Goal: Task Accomplishment & Management: Manage account settings

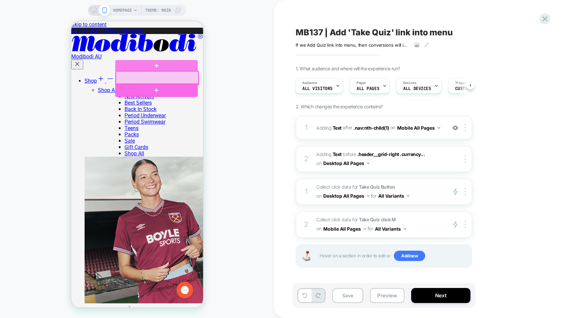
click at [166, 85] on div at bounding box center [156, 90] width 83 height 14
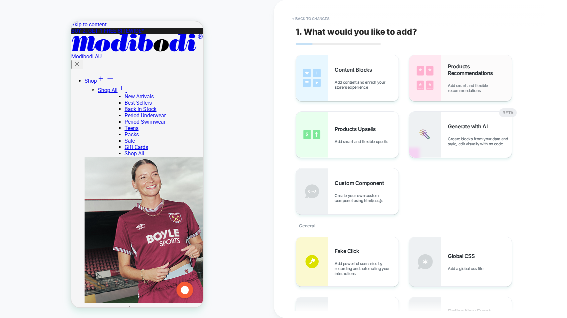
click at [469, 83] on span "Add smart and flexible recommendations" at bounding box center [480, 88] width 64 height 10
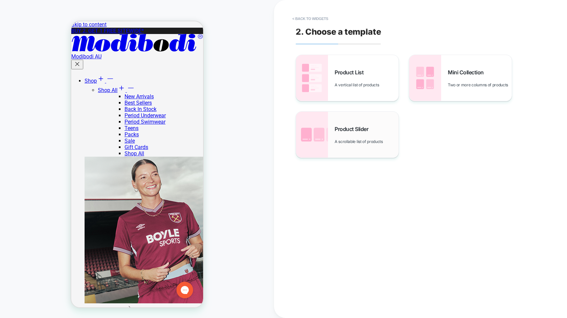
click at [347, 129] on span "Product Slider" at bounding box center [353, 129] width 37 height 7
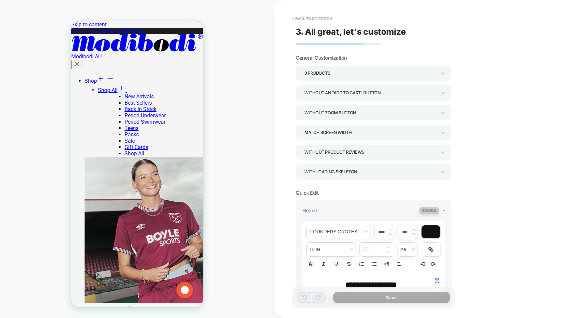
scroll to position [19, 0]
click at [552, 96] on div "**********" at bounding box center [420, 159] width 293 height 318
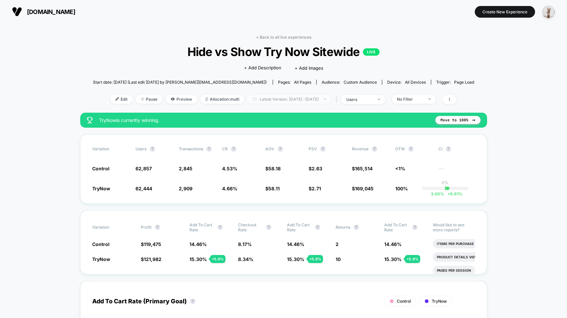
click at [272, 98] on span "Latest Version: Oct 6, 2025 - Oct 8, 2025" at bounding box center [289, 99] width 83 height 9
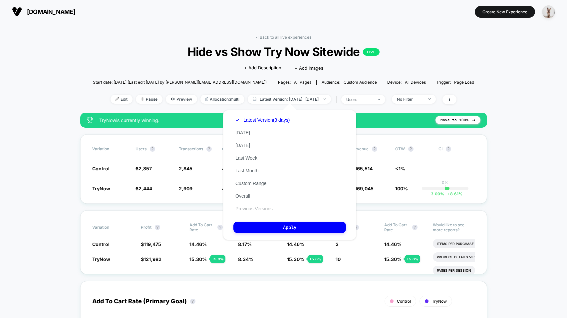
click at [252, 209] on button "Previous Versions" at bounding box center [254, 209] width 41 height 6
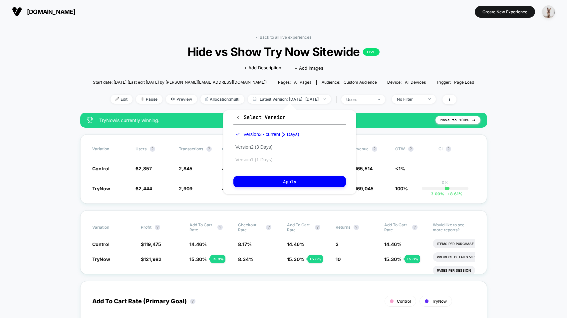
click at [265, 160] on button "Version 1 (1 Days)" at bounding box center [254, 160] width 41 height 6
click at [262, 146] on button "Version 2 (3 Days)" at bounding box center [254, 147] width 41 height 6
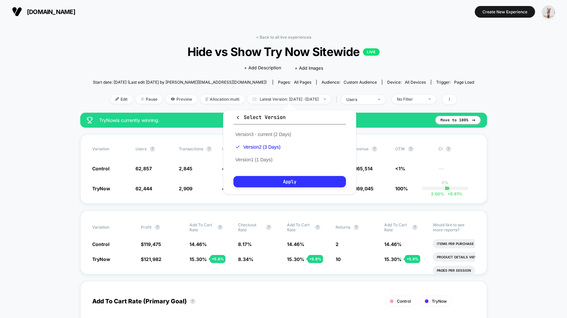
click at [285, 182] on button "Apply" at bounding box center [290, 181] width 113 height 11
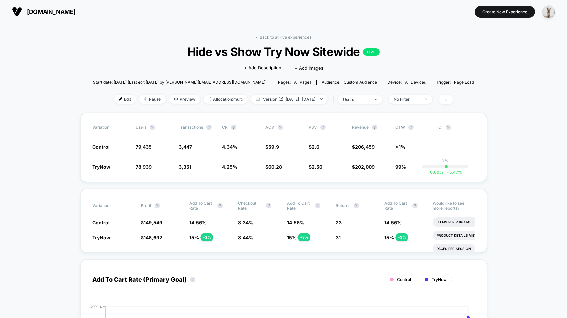
click at [364, 103] on span "users" at bounding box center [360, 99] width 44 height 9
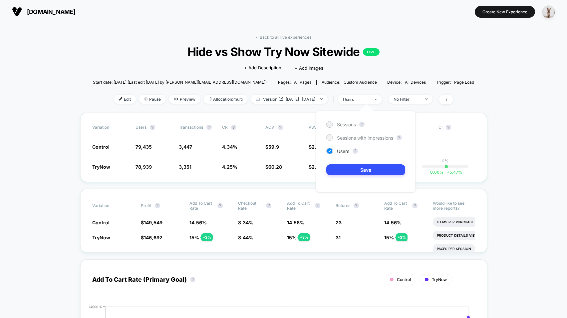
click at [346, 137] on span "Sessions with impressions" at bounding box center [365, 138] width 56 height 6
click at [348, 171] on button "Save" at bounding box center [366, 169] width 79 height 11
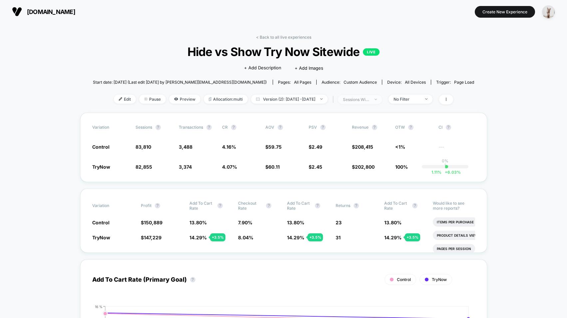
click at [369, 100] on div "sessions with impression" at bounding box center [356, 99] width 27 height 5
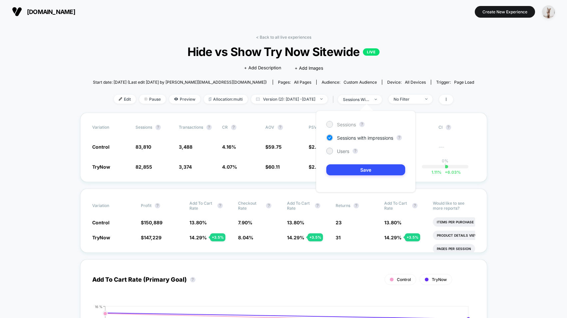
click at [348, 126] on span "Sessions" at bounding box center [346, 125] width 19 height 6
click at [341, 171] on button "Save" at bounding box center [366, 169] width 79 height 11
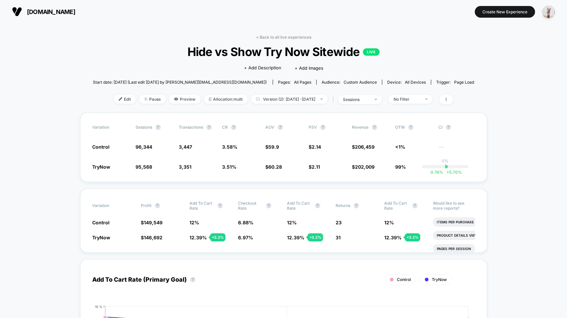
click at [390, 92] on div "< Back to all live experiences Hide vs Show Try Now Sitewide LIVE Click to edit…" at bounding box center [284, 74] width 382 height 78
click at [380, 100] on span "sessions" at bounding box center [360, 99] width 44 height 9
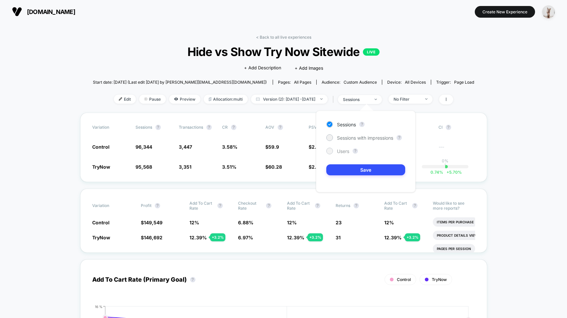
click at [342, 148] on div "Users" at bounding box center [338, 151] width 23 height 7
click at [350, 166] on button "Save" at bounding box center [366, 169] width 79 height 11
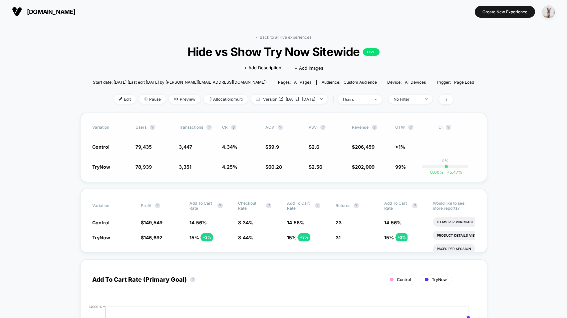
drag, startPoint x: 187, startPoint y: 173, endPoint x: 215, endPoint y: 155, distance: 33.4
click at [188, 173] on div "Variation users ? Transactions ? CR ? AOV ? PSV ? Revenue ? OTW ? CI ? Control …" at bounding box center [283, 147] width 407 height 69
click at [281, 100] on span "Version (2): Oct 6, 2025 - Oct 8, 2025" at bounding box center [289, 99] width 77 height 9
select select "*"
select select "****"
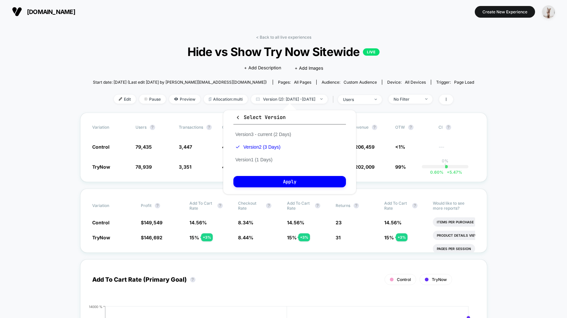
click at [251, 118] on span "Select Version" at bounding box center [261, 117] width 50 height 7
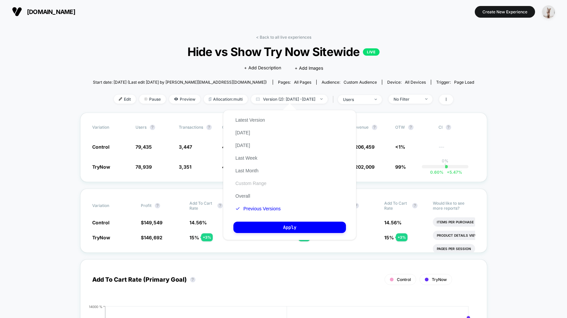
click at [250, 181] on button "Custom Range" at bounding box center [251, 183] width 35 height 6
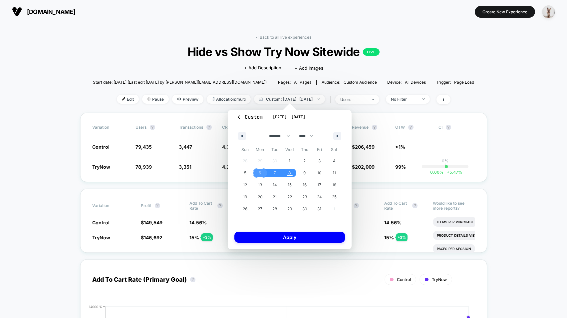
click at [259, 174] on span "6" at bounding box center [260, 173] width 15 height 9
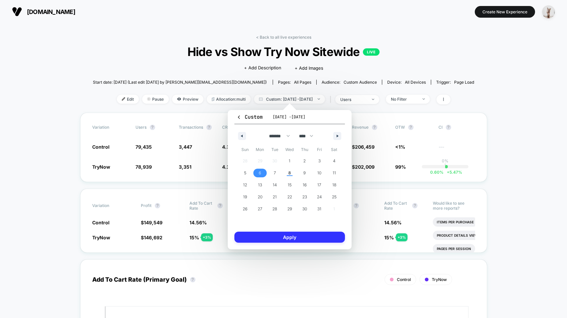
click at [290, 241] on button "Apply" at bounding box center [290, 237] width 111 height 11
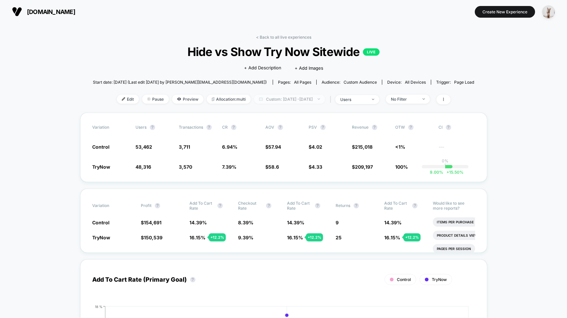
click at [268, 99] on span "Custom: Oct 6, 2025 - Oct 6, 2025" at bounding box center [289, 99] width 71 height 9
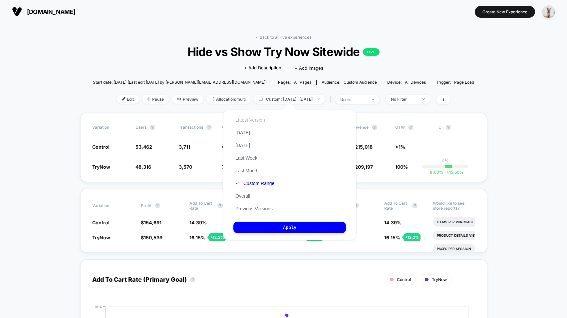
click at [247, 123] on div "Latest Version Today Yesterday Last Week Last Month Custom Range Overall Previo…" at bounding box center [255, 164] width 43 height 101
click at [258, 116] on div "Latest Version Today Yesterday Last Week Last Month Custom Range Overall Previo…" at bounding box center [255, 164] width 43 height 101
click at [262, 122] on button "Latest Version" at bounding box center [251, 120] width 34 height 6
click at [305, 230] on button "Apply" at bounding box center [290, 227] width 113 height 11
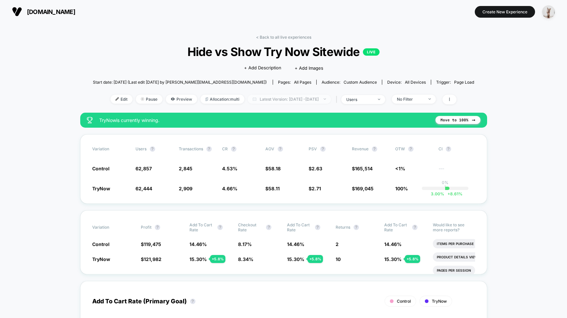
click at [296, 97] on span "Latest Version: Oct 7, 2025 - Oct 8, 2025" at bounding box center [289, 99] width 83 height 9
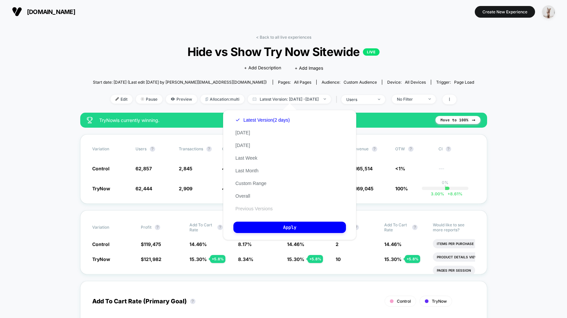
click at [254, 210] on button "Previous Versions" at bounding box center [254, 209] width 41 height 6
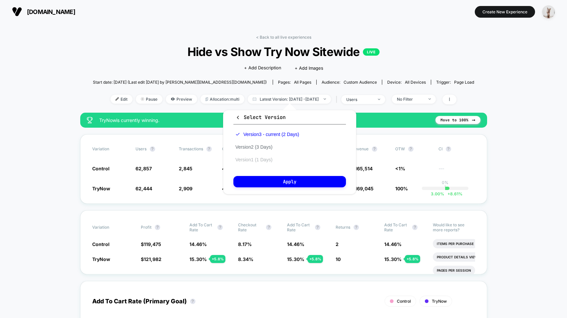
click at [264, 160] on button "Version 1 (1 Days)" at bounding box center [254, 160] width 41 height 6
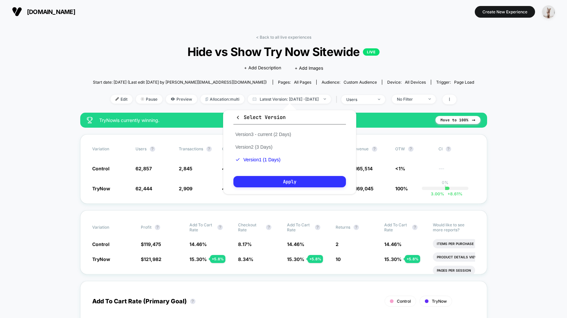
click at [271, 181] on button "Apply" at bounding box center [290, 181] width 113 height 11
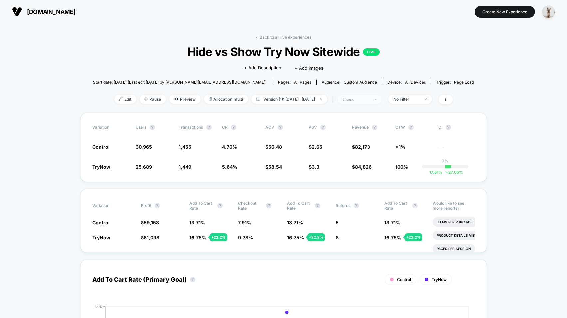
click at [361, 99] on div "users" at bounding box center [356, 99] width 27 height 5
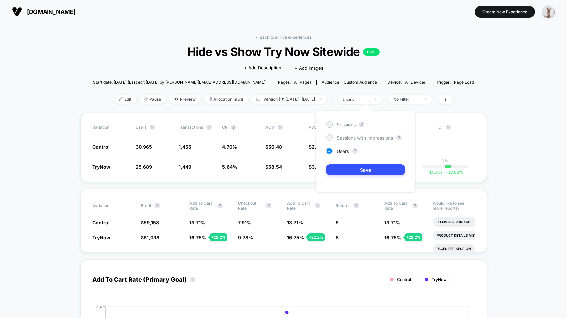
drag, startPoint x: 357, startPoint y: 138, endPoint x: 345, endPoint y: 161, distance: 25.3
click at [357, 138] on span "Sessions with impressions" at bounding box center [365, 138] width 56 height 6
click at [343, 172] on button "Save" at bounding box center [365, 169] width 79 height 11
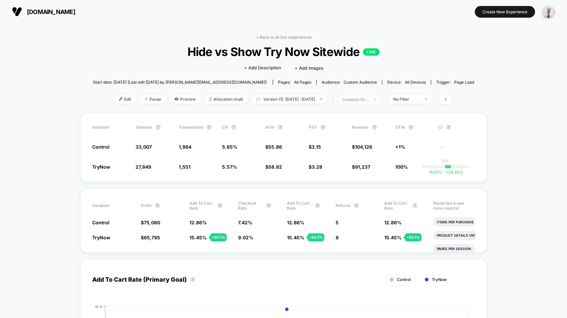
click at [366, 99] on div "sessions with impression" at bounding box center [356, 99] width 27 height 5
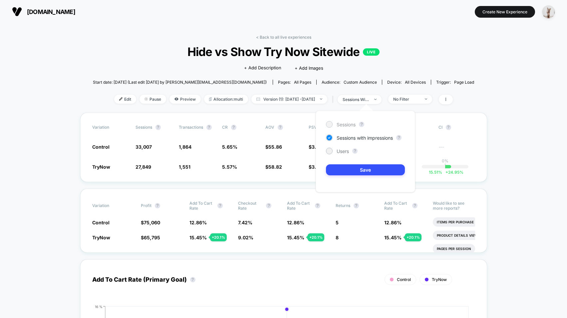
click at [337, 125] on span "Sessions" at bounding box center [346, 125] width 19 height 6
click at [356, 171] on button "Save" at bounding box center [365, 169] width 79 height 11
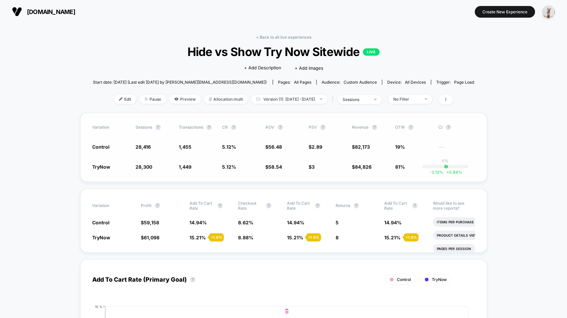
click at [145, 164] on span "28,300" at bounding box center [144, 167] width 17 height 6
click at [382, 101] on span "sessions" at bounding box center [360, 99] width 44 height 9
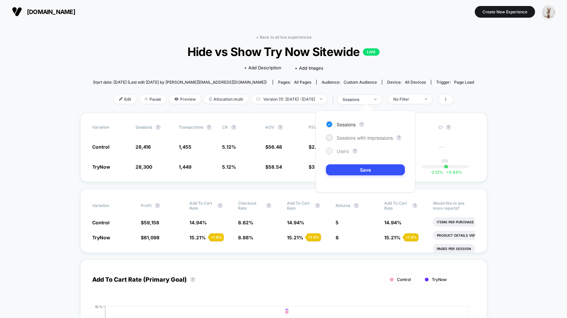
click at [339, 151] on span "Users" at bounding box center [343, 151] width 12 height 6
click at [343, 164] on div "Sessions ? Sessions with impressions ? Users ? Save" at bounding box center [366, 152] width 100 height 82
click at [343, 167] on button "Save" at bounding box center [365, 169] width 79 height 11
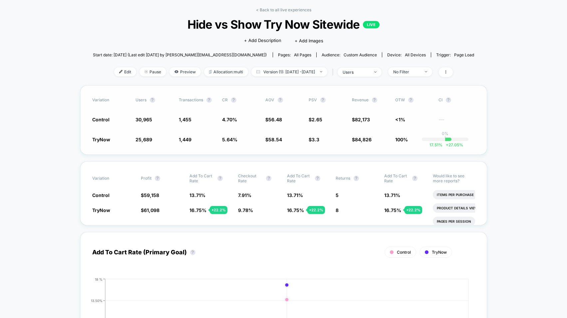
scroll to position [27, 0]
click at [310, 70] on span "Version (1): Oct 6, 2025 - Oct 6, 2025" at bounding box center [290, 71] width 76 height 9
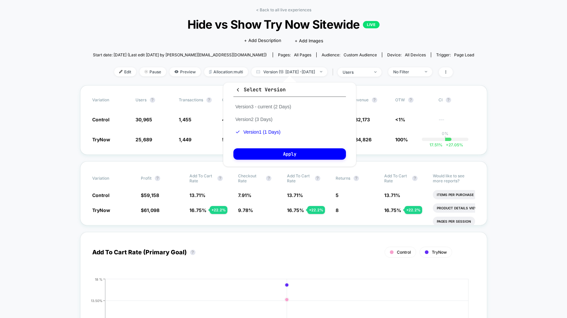
click at [382, 55] on span "Device: all devices" at bounding box center [406, 54] width 49 height 5
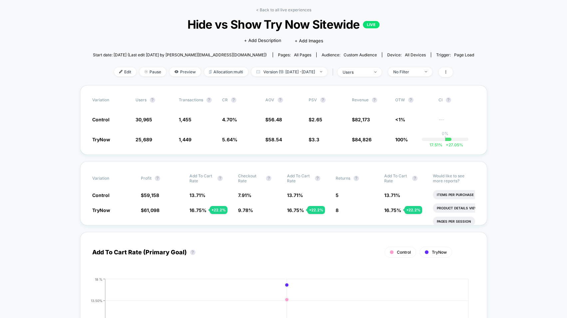
click at [359, 74] on div "users" at bounding box center [356, 72] width 27 height 5
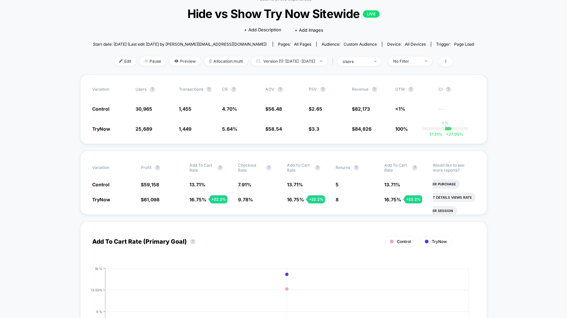
scroll to position [0, 0]
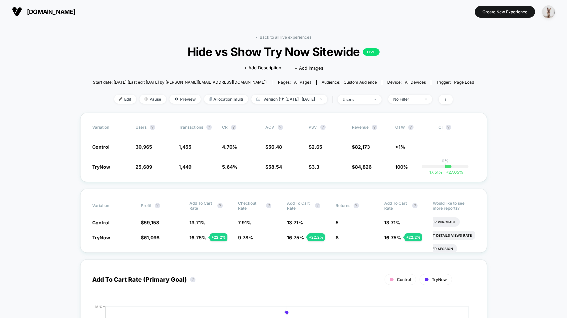
click at [160, 57] on span "Hide vs Show Try Now Sitewide LIVE" at bounding box center [283, 52] width 343 height 14
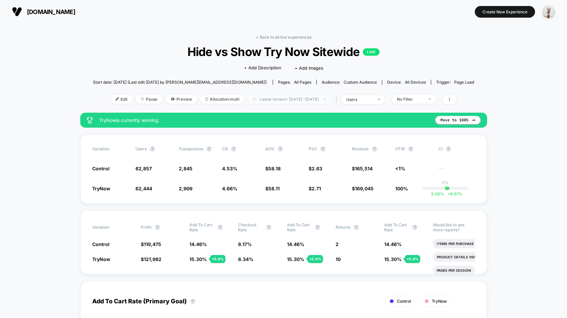
click at [306, 101] on span "Latest Version: Oct 6, 2025 - Oct 8, 2025" at bounding box center [289, 99] width 83 height 9
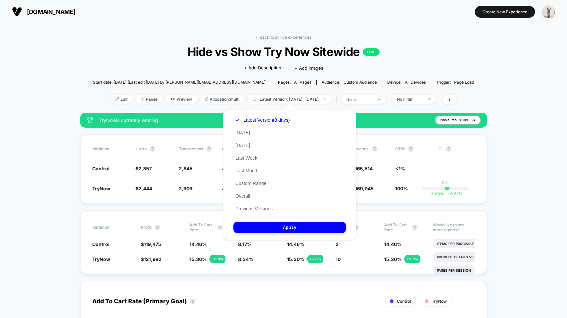
click at [256, 115] on div "Latest Version (3 days) Today Yesterday Last Week Last Month Custom Range Overa…" at bounding box center [263, 164] width 58 height 101
click at [256, 119] on button "Latest Version (3 days)" at bounding box center [263, 120] width 58 height 6
drag, startPoint x: 299, startPoint y: 224, endPoint x: 294, endPoint y: 232, distance: 9.5
click at [299, 225] on button "Apply" at bounding box center [290, 227] width 113 height 11
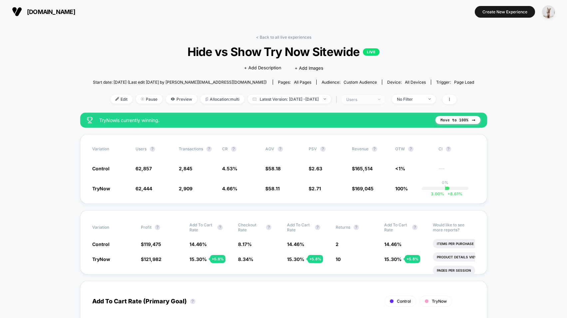
click at [356, 97] on span "users" at bounding box center [364, 99] width 44 height 9
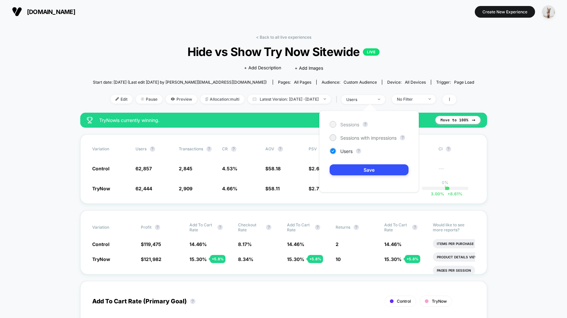
click at [347, 124] on span "Sessions" at bounding box center [350, 125] width 19 height 6
click at [347, 175] on div "Sessions ? Sessions with impressions ? Users ? Save" at bounding box center [370, 152] width 100 height 82
click at [352, 169] on button "Save" at bounding box center [369, 169] width 79 height 11
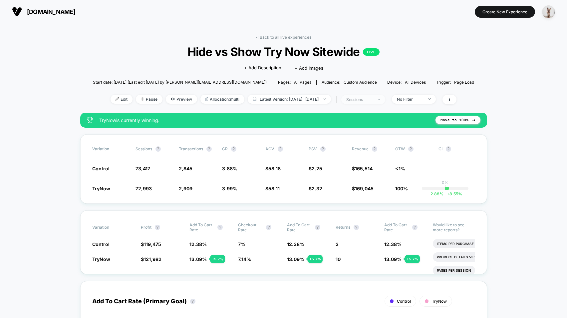
click at [373, 99] on div "sessions" at bounding box center [360, 99] width 27 height 5
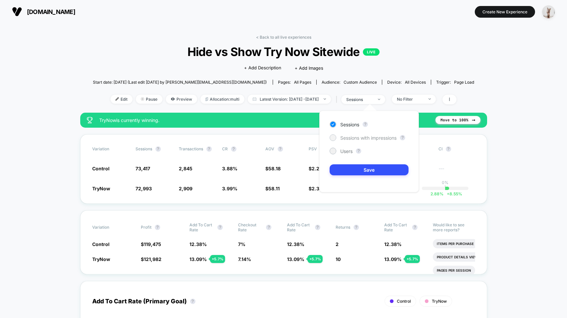
click at [349, 140] on span "Sessions with impressions" at bounding box center [369, 138] width 56 height 6
click at [350, 168] on button "Save" at bounding box center [369, 169] width 79 height 11
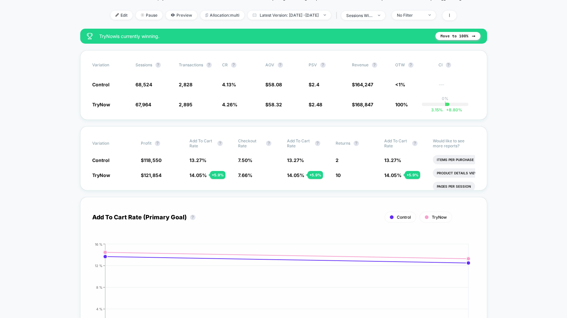
scroll to position [217, 0]
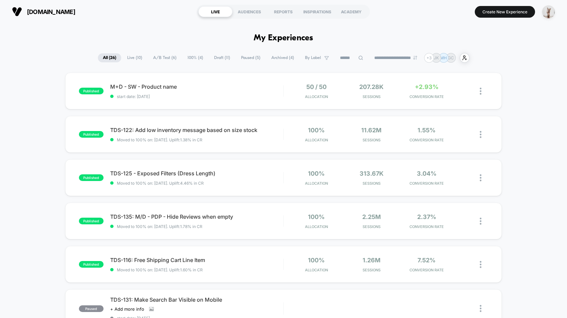
click at [555, 11] on img "button" at bounding box center [548, 11] width 13 height 13
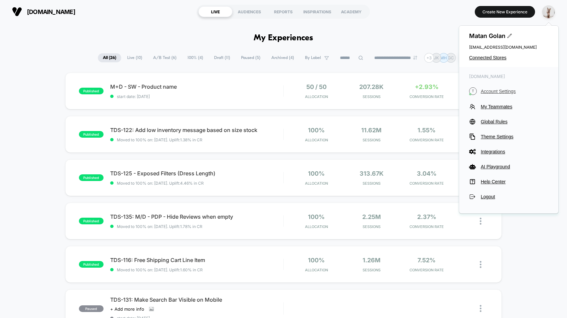
click at [487, 91] on span "Account Settings" at bounding box center [515, 91] width 68 height 5
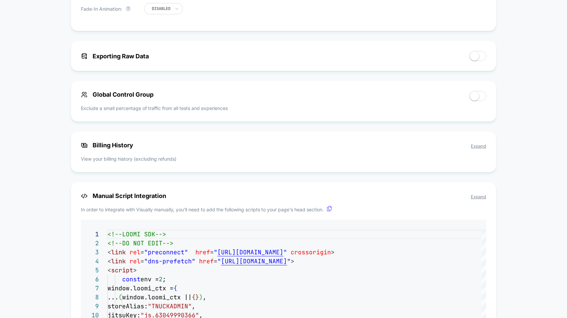
scroll to position [520, 0]
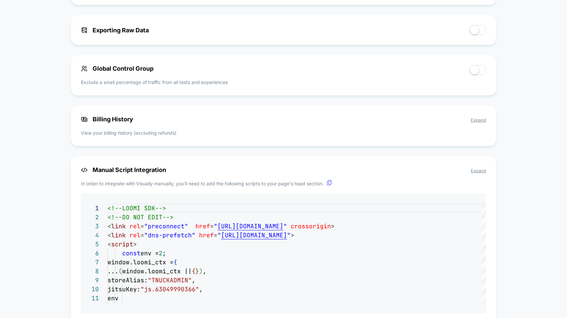
click at [483, 123] on span "Expand" at bounding box center [478, 119] width 15 height 5
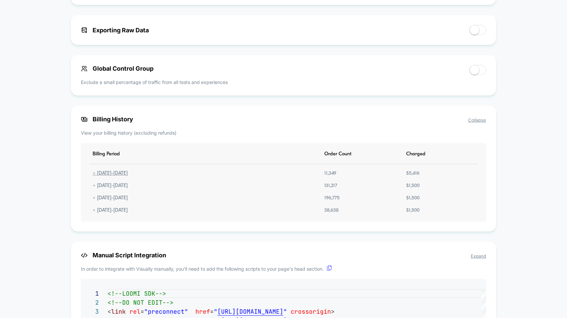
click at [130, 176] on div "+ 10.06.2025 - 11.05.2025" at bounding box center [110, 174] width 42 height 6
